Goal: Browse casually: Explore the website without a specific task or goal

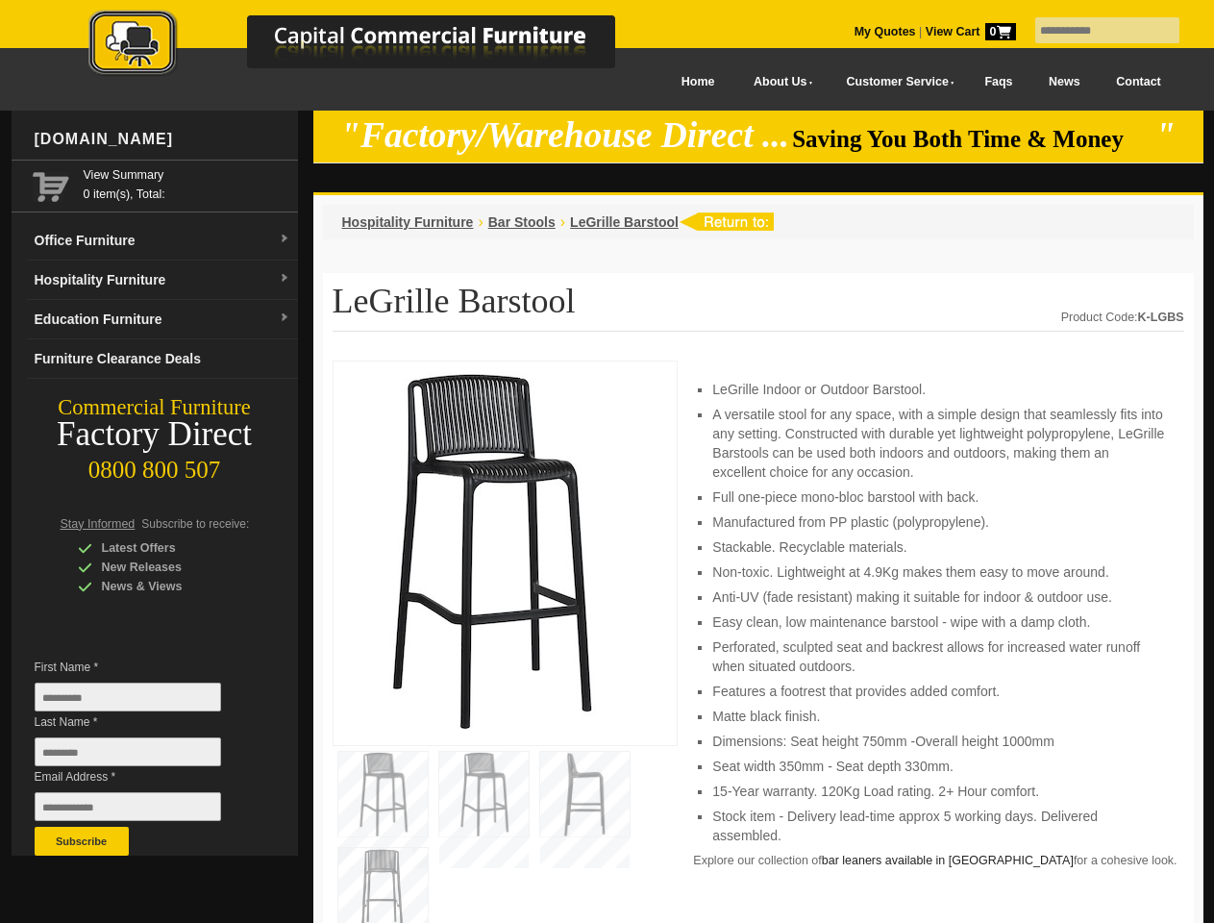
click at [1095, 31] on input "text" at bounding box center [1108, 30] width 144 height 26
click at [142, 757] on input "Last Name *" at bounding box center [128, 751] width 187 height 29
click at [82, 841] on button "Subscribe" at bounding box center [82, 841] width 94 height 29
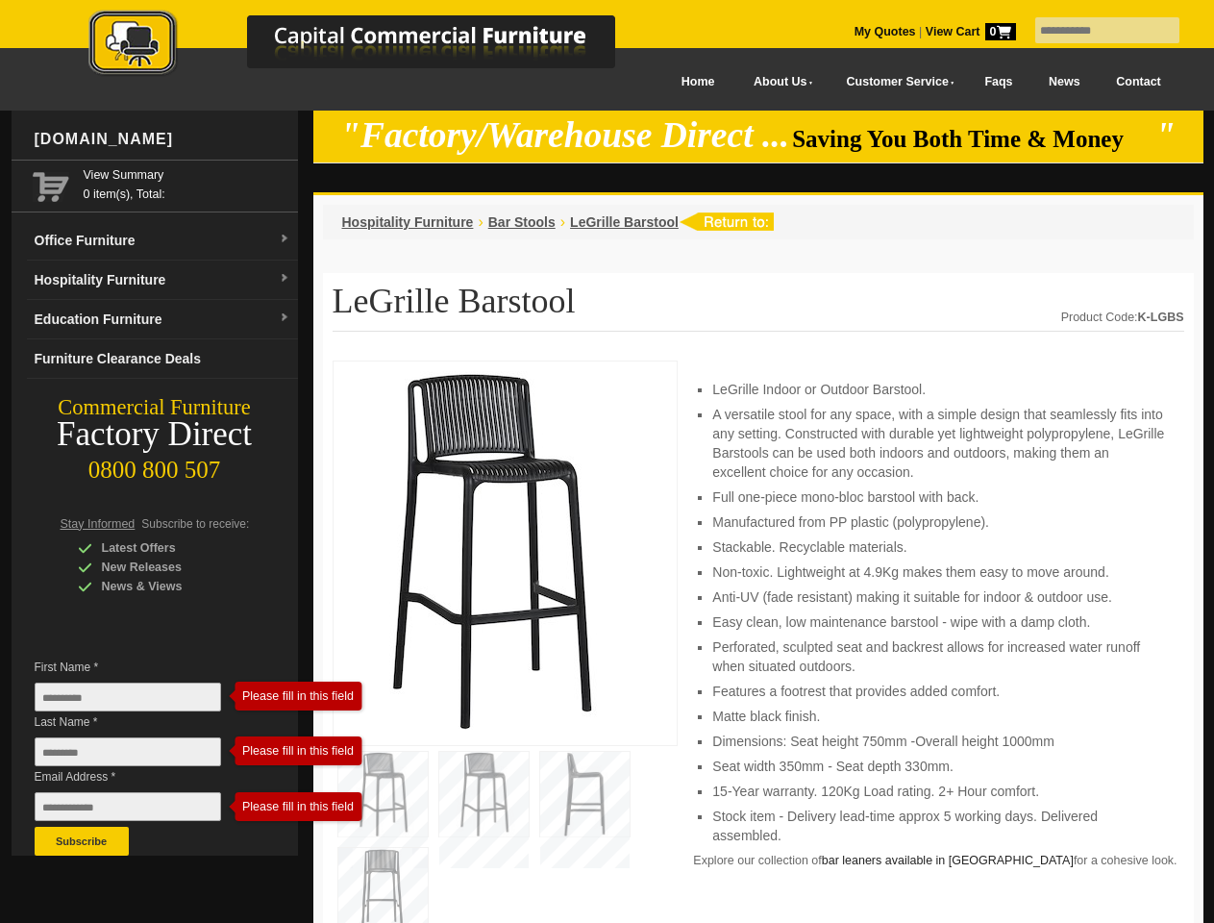
click at [759, 642] on li "Perforated, sculpted seat and backrest allows for increased water runoff when s…" at bounding box center [938, 656] width 452 height 38
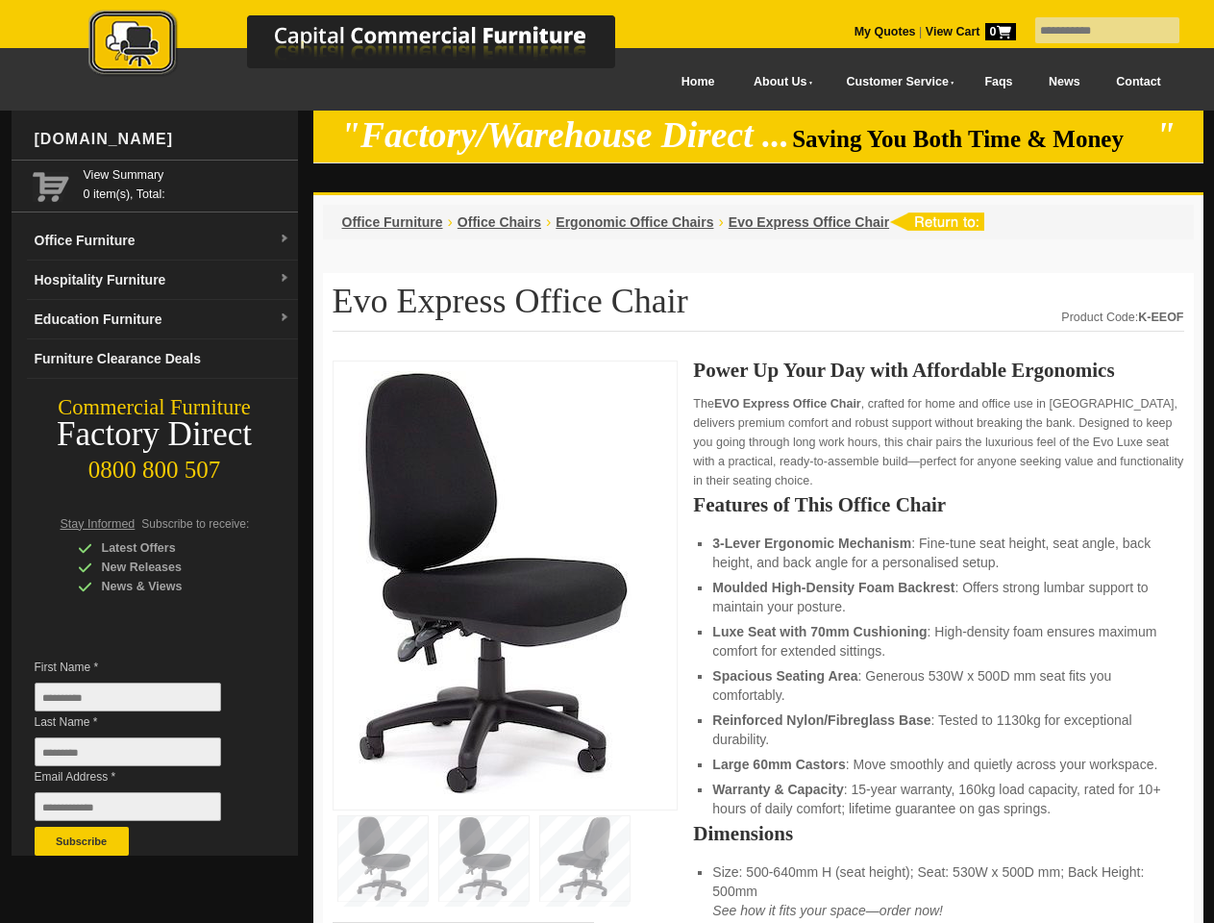
click at [1095, 31] on input "text" at bounding box center [1108, 30] width 144 height 26
click at [142, 757] on input "Last Name *" at bounding box center [128, 751] width 187 height 29
click at [82, 841] on button "Subscribe" at bounding box center [82, 841] width 94 height 29
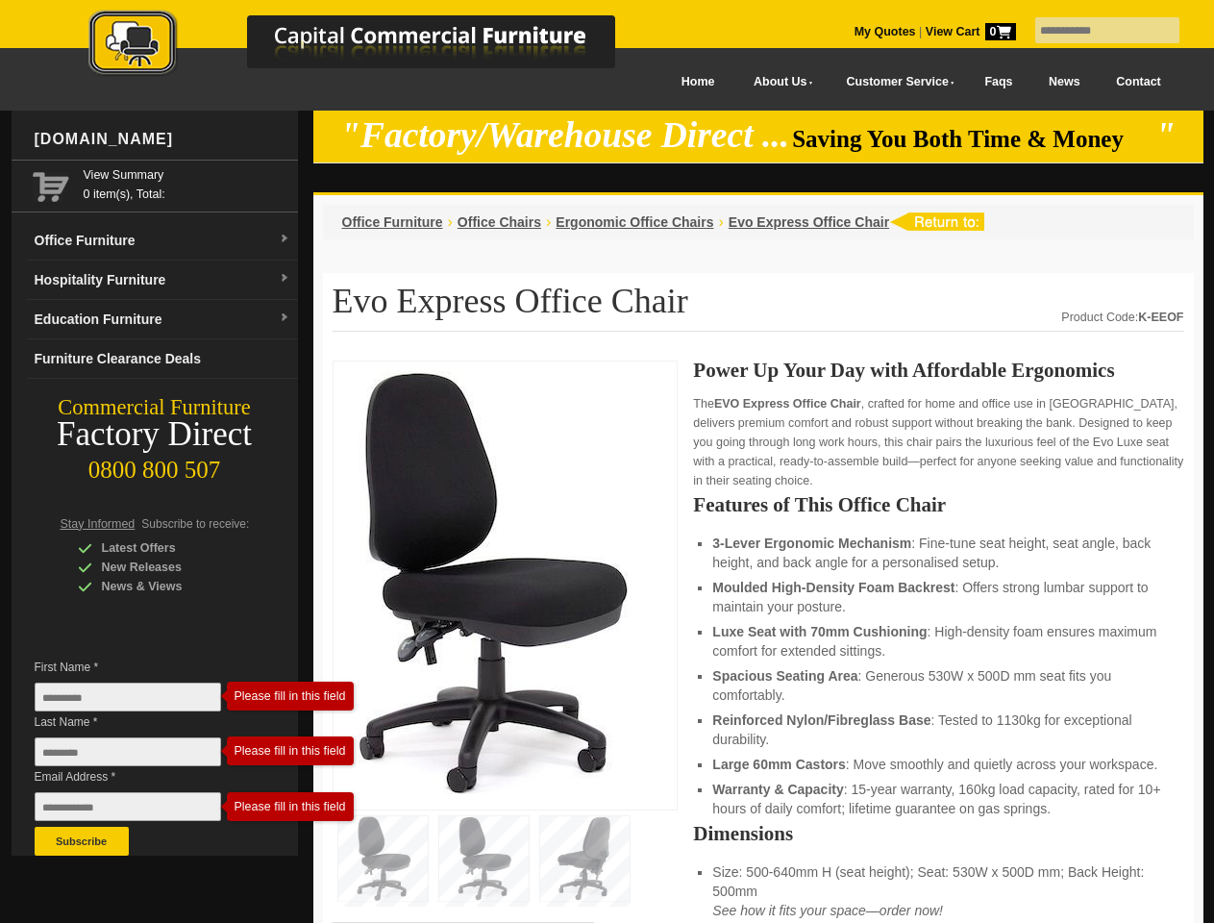
click at [759, 642] on li "Luxe Seat with 70mm Cushioning : High-density foam ensures maximum comfort for …" at bounding box center [938, 641] width 452 height 38
